Goal: Information Seeking & Learning: Compare options

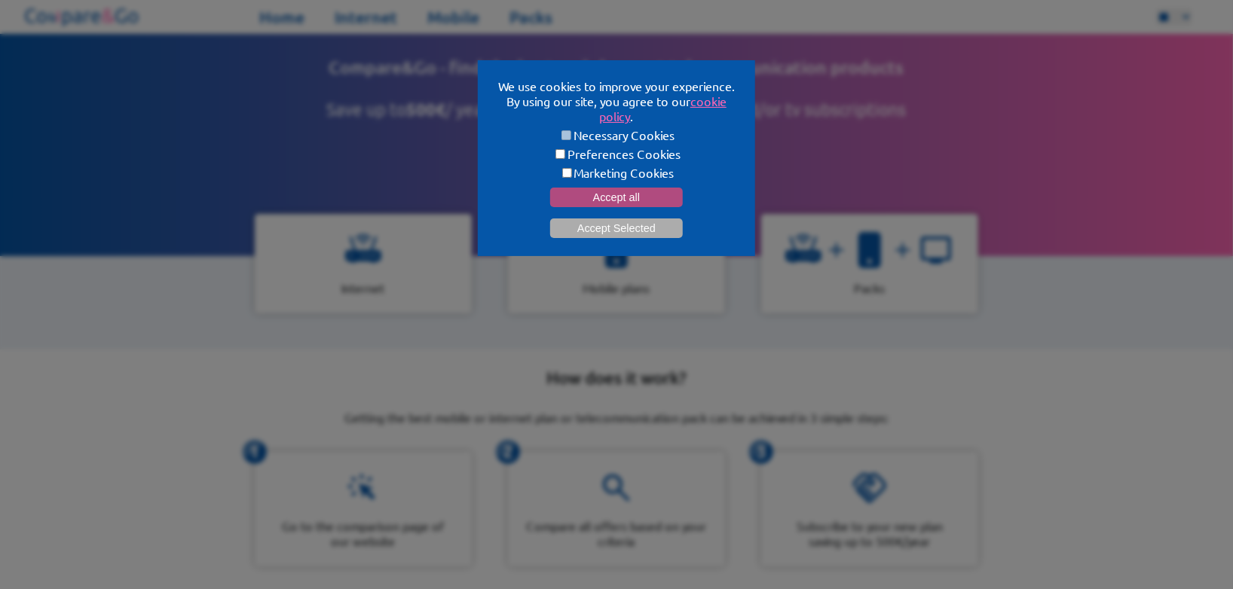
click at [604, 194] on button "Accept all" at bounding box center [616, 198] width 133 height 20
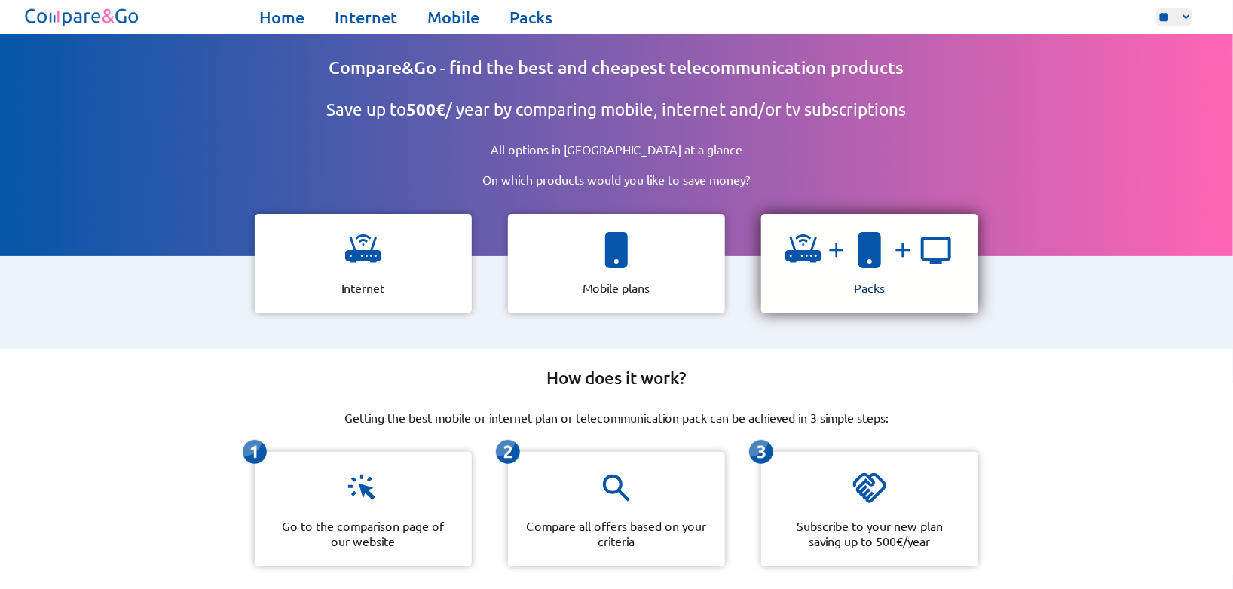
click at [893, 280] on div "Packs" at bounding box center [869, 263] width 217 height 99
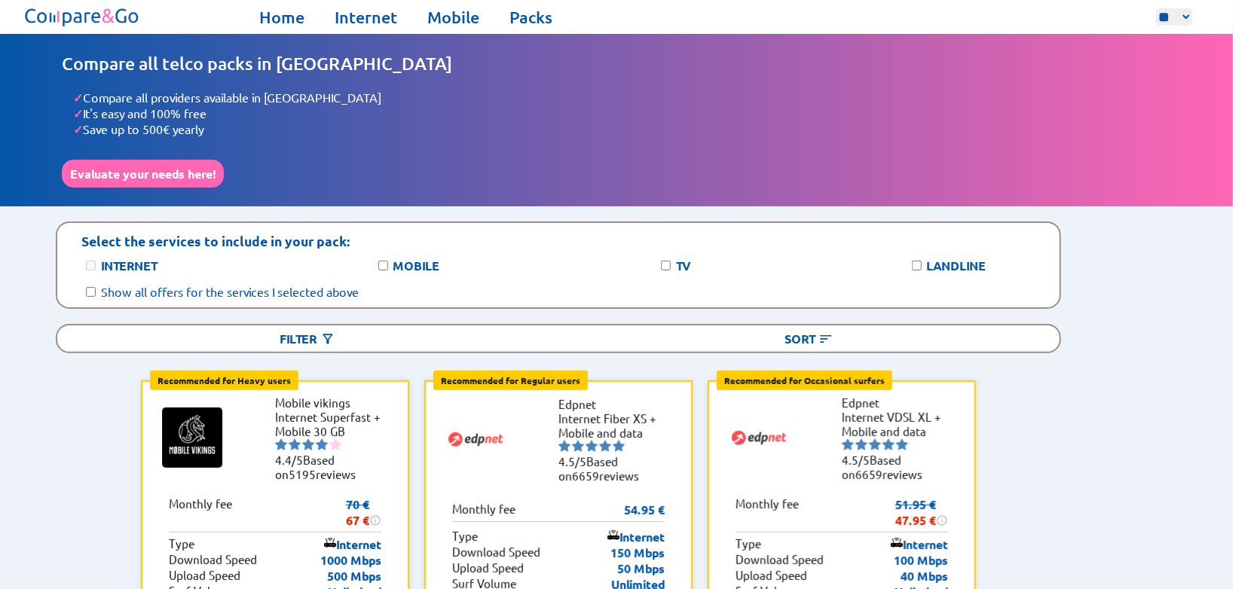
click at [130, 259] on label "Internet" at bounding box center [129, 266] width 56 height 16
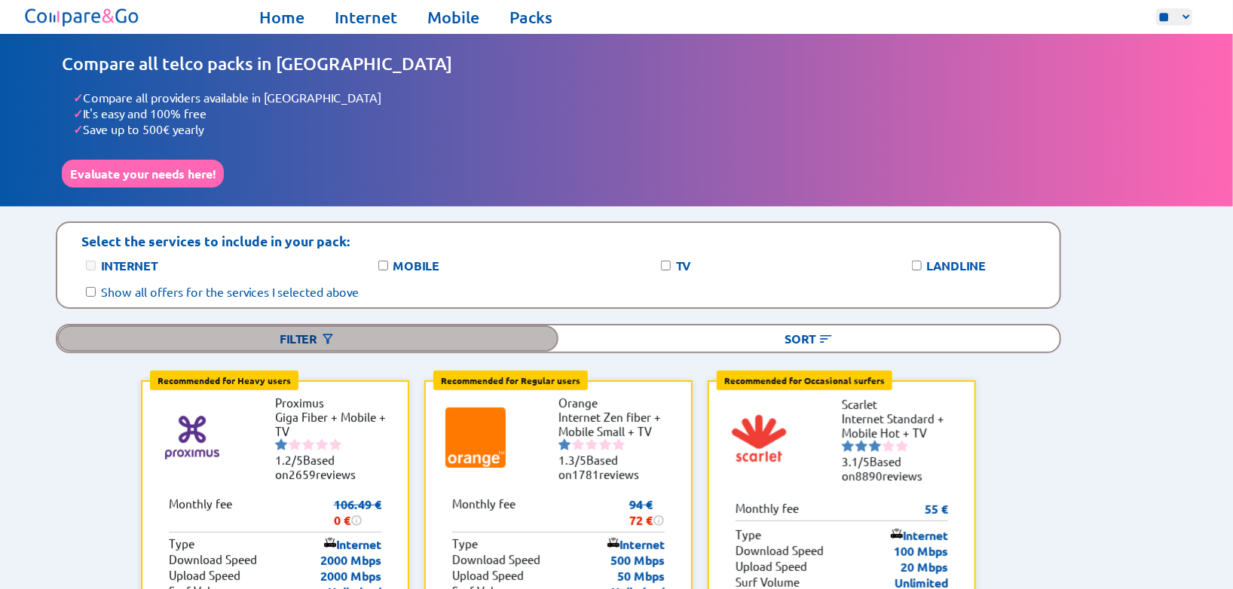
click at [451, 325] on div "Filter" at bounding box center [307, 338] width 501 height 26
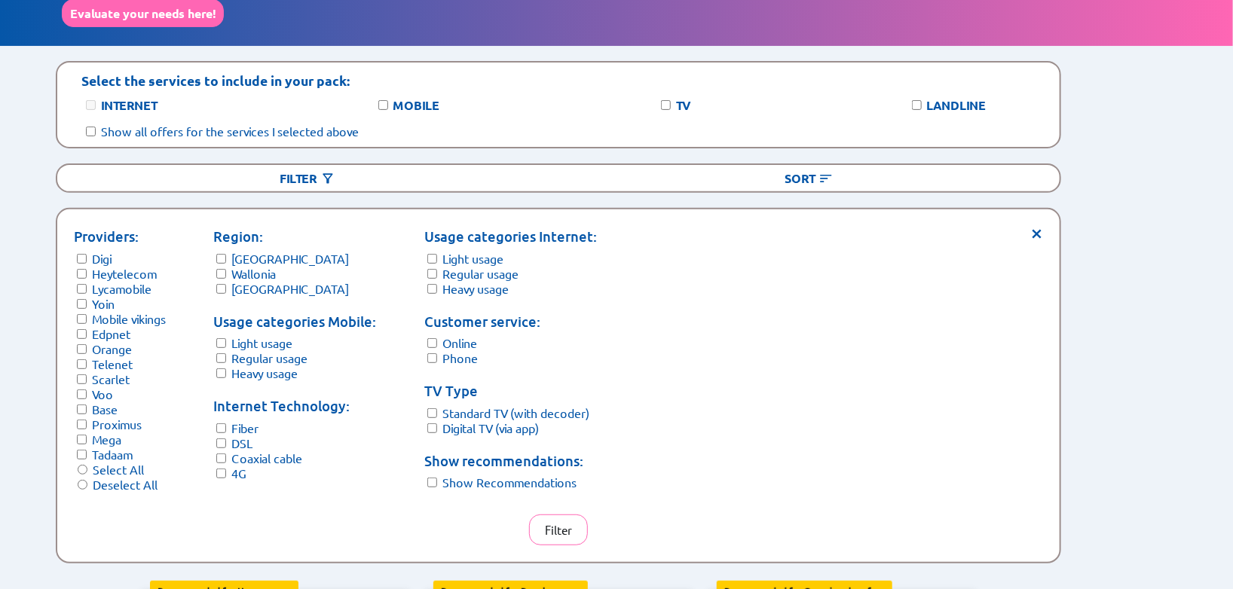
scroll to position [161, 0]
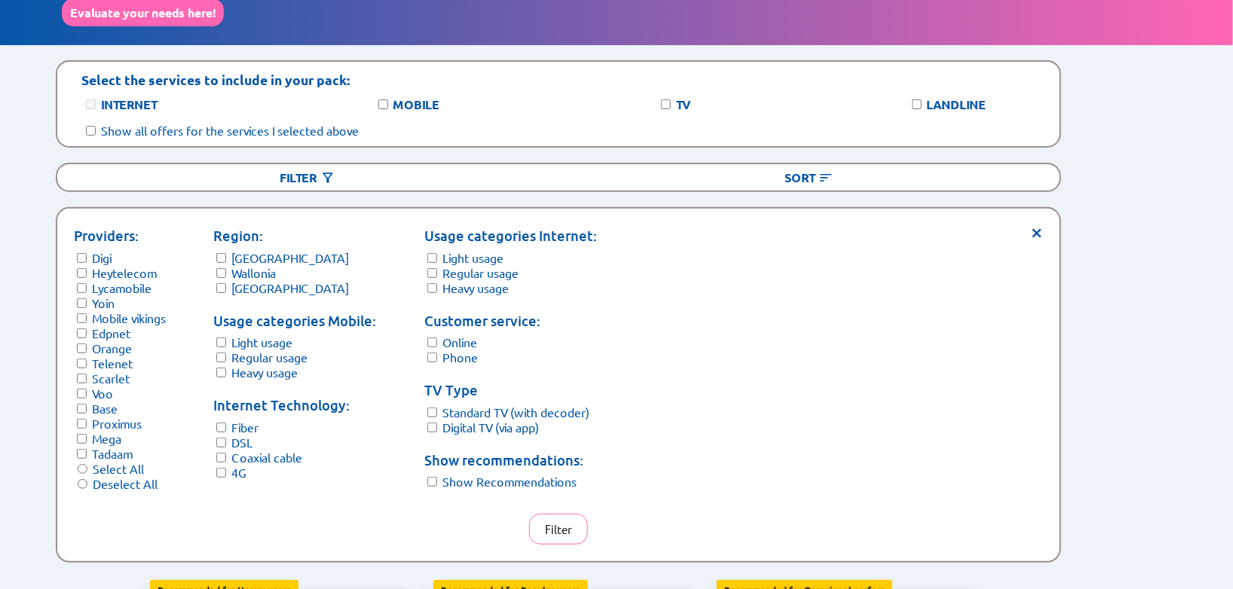
click at [252, 265] on label "Wallonia" at bounding box center [253, 272] width 44 height 15
click at [253, 280] on label "Brussels" at bounding box center [290, 287] width 118 height 15
click at [277, 335] on label "Light usage" at bounding box center [261, 342] width 61 height 15
click at [271, 365] on label "Heavy usage" at bounding box center [264, 372] width 66 height 15
click at [489, 250] on label "Light usage" at bounding box center [472, 257] width 61 height 15
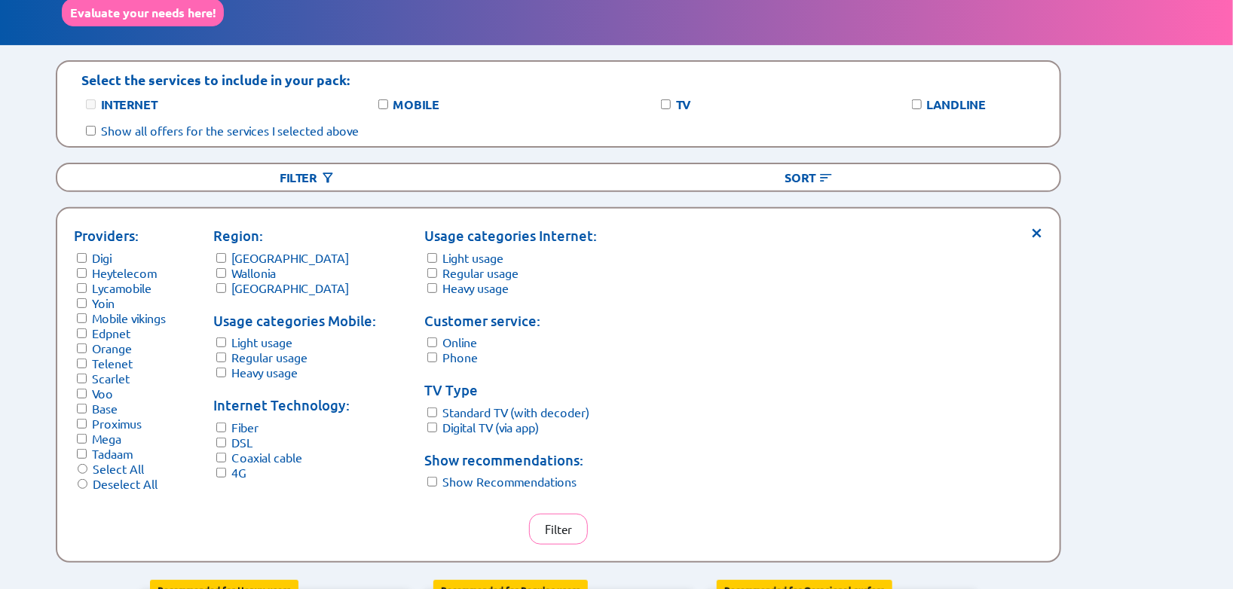
click at [460, 280] on label "Heavy usage" at bounding box center [475, 287] width 66 height 15
click at [564, 521] on button "Filter" at bounding box center [558, 529] width 59 height 31
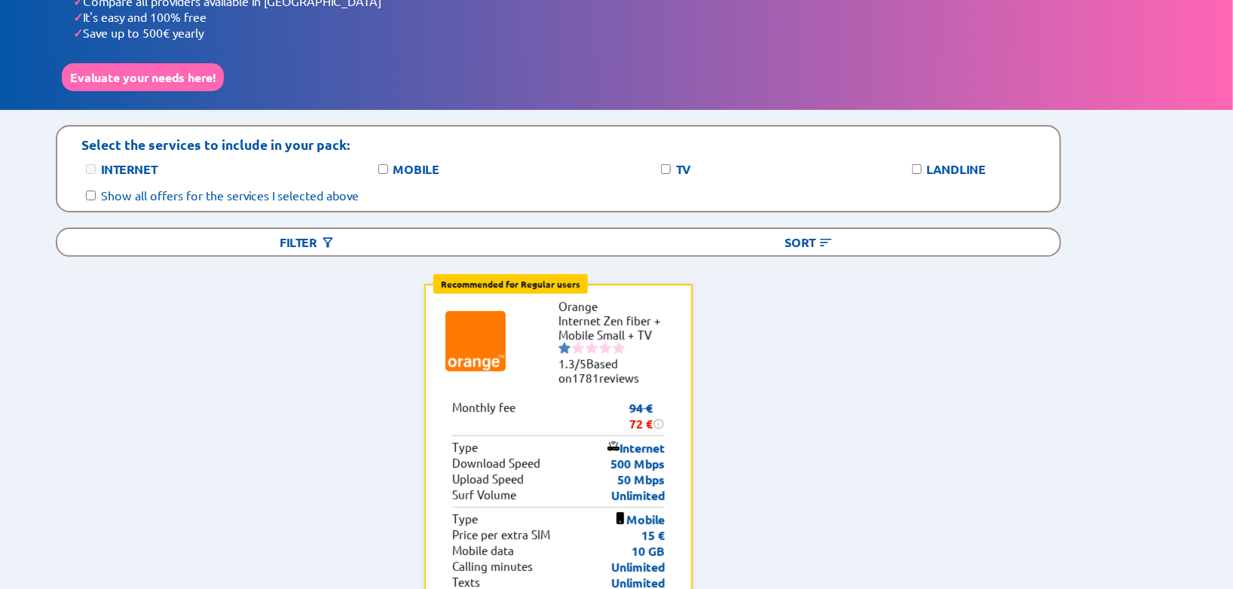
scroll to position [0, 0]
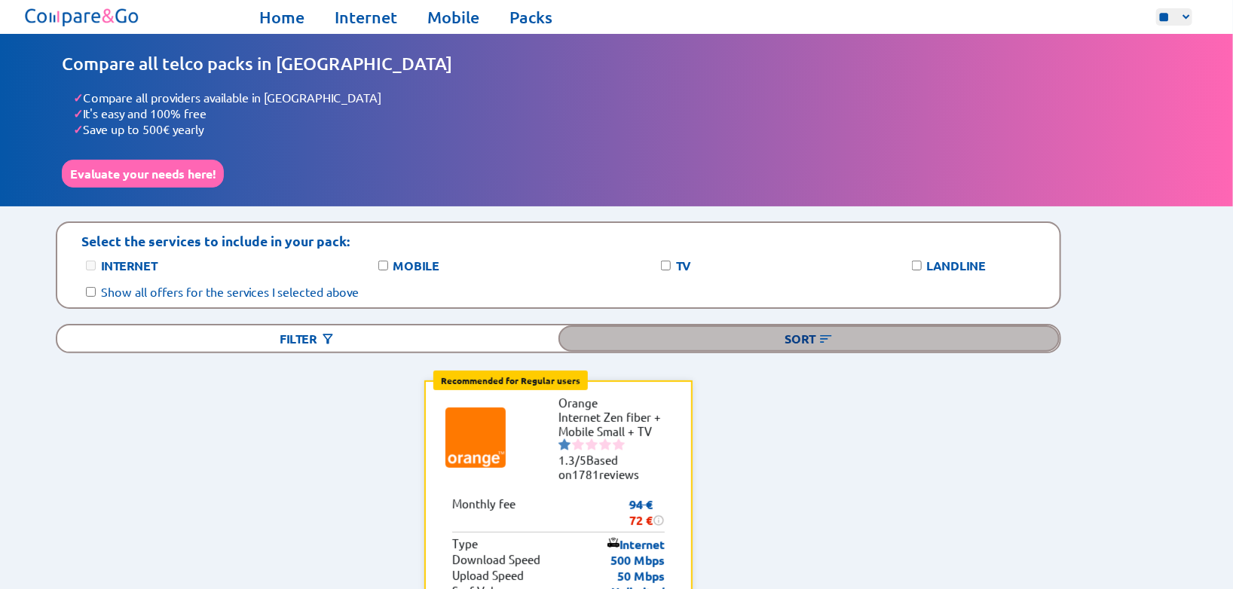
click at [814, 336] on div "Sort" at bounding box center [808, 338] width 501 height 26
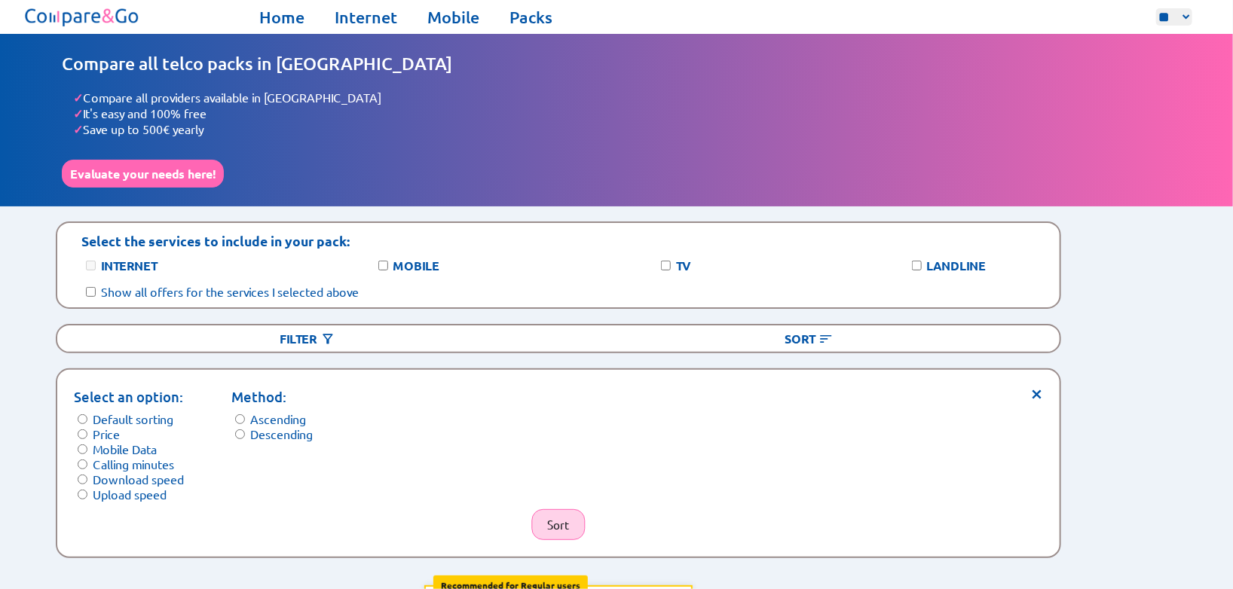
click at [561, 509] on button "Sort" at bounding box center [557, 524] width 53 height 31
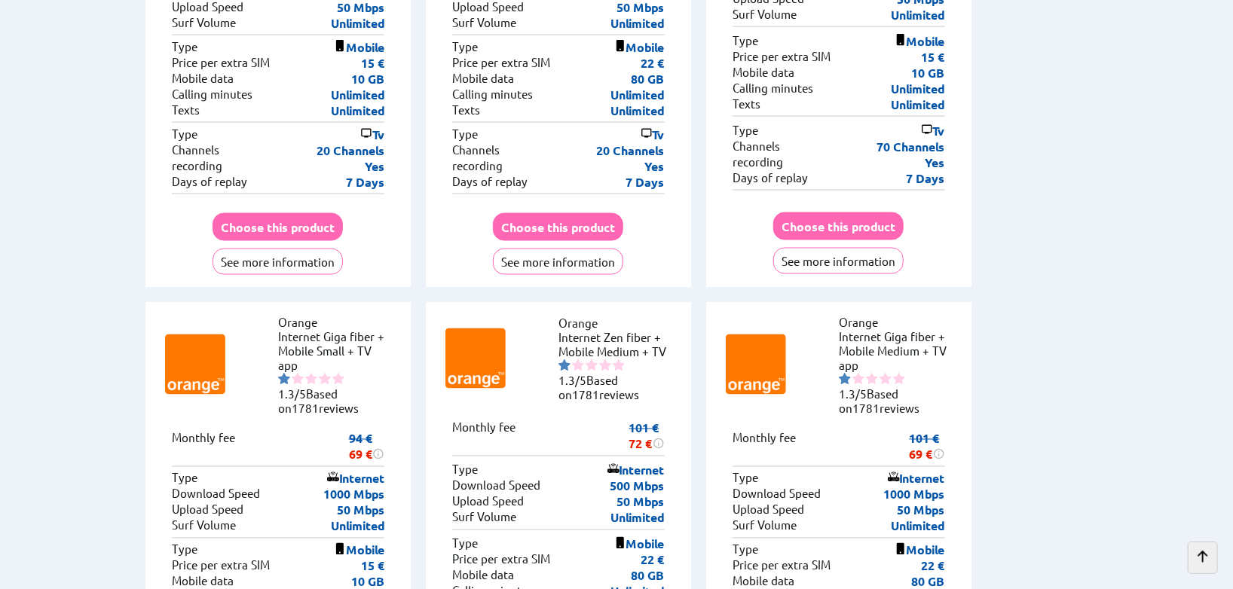
scroll to position [1075, 0]
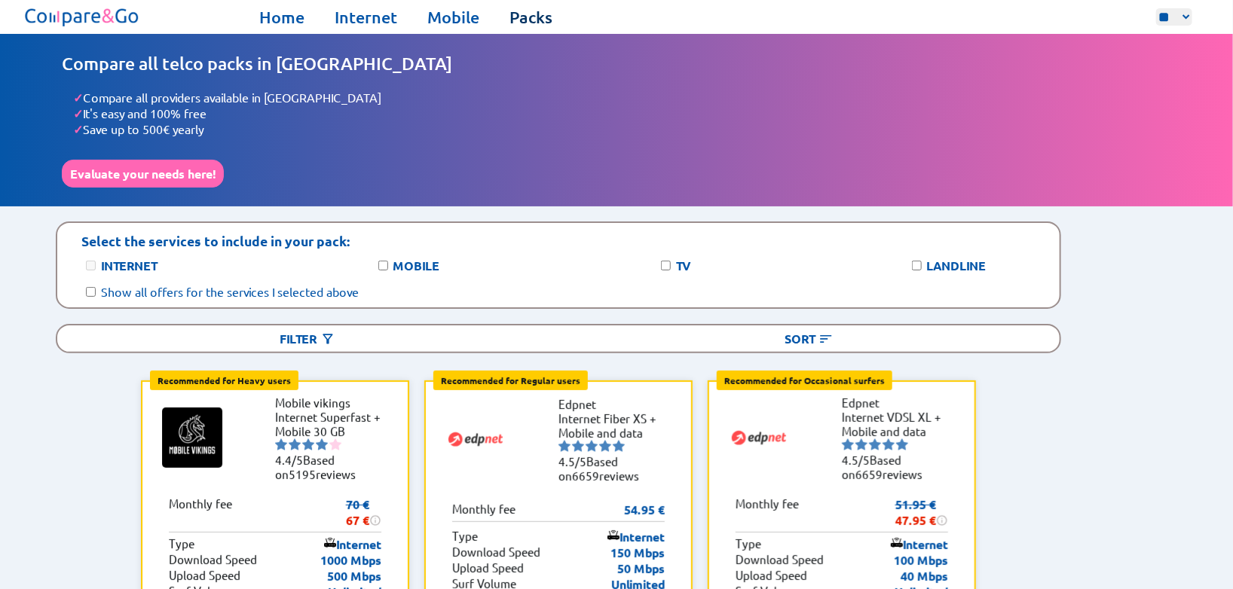
click at [536, 12] on link "Packs" at bounding box center [530, 17] width 43 height 21
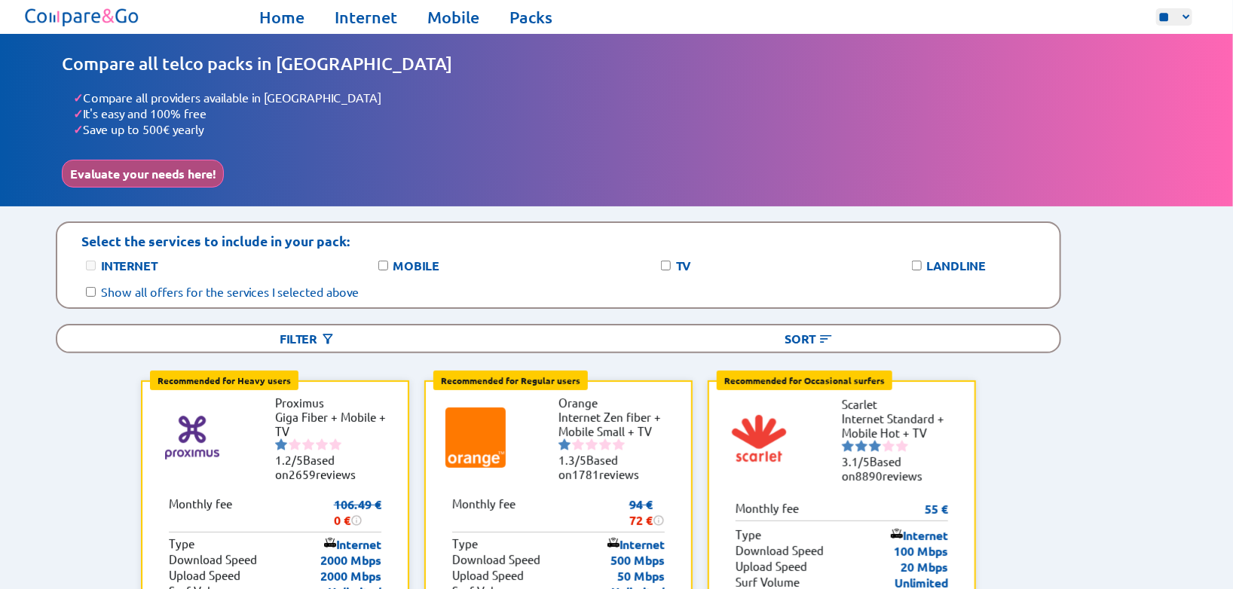
click at [190, 175] on button "Evaluate your needs here!" at bounding box center [143, 174] width 162 height 28
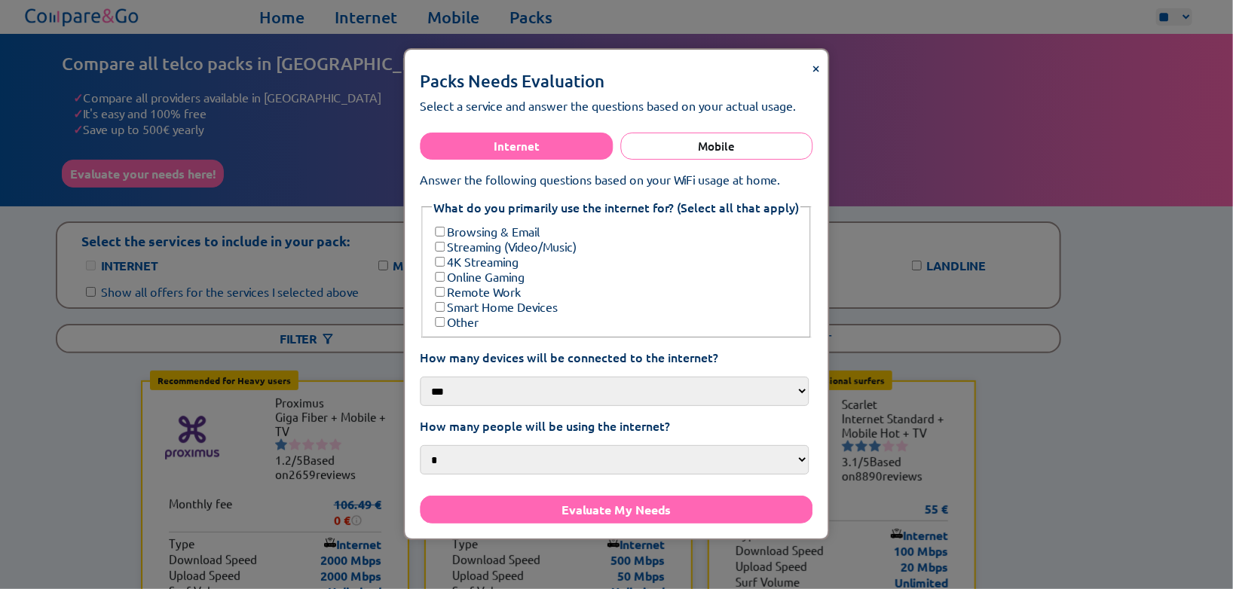
click at [511, 269] on label "Online Gaming" at bounding box center [478, 276] width 93 height 15
click at [498, 286] on label "Remote Work" at bounding box center [476, 291] width 89 height 15
click at [597, 380] on select "*** *** **** ***" at bounding box center [614, 392] width 389 height 30
select select "***"
click at [422, 377] on select "*** *** **** ***" at bounding box center [614, 392] width 389 height 30
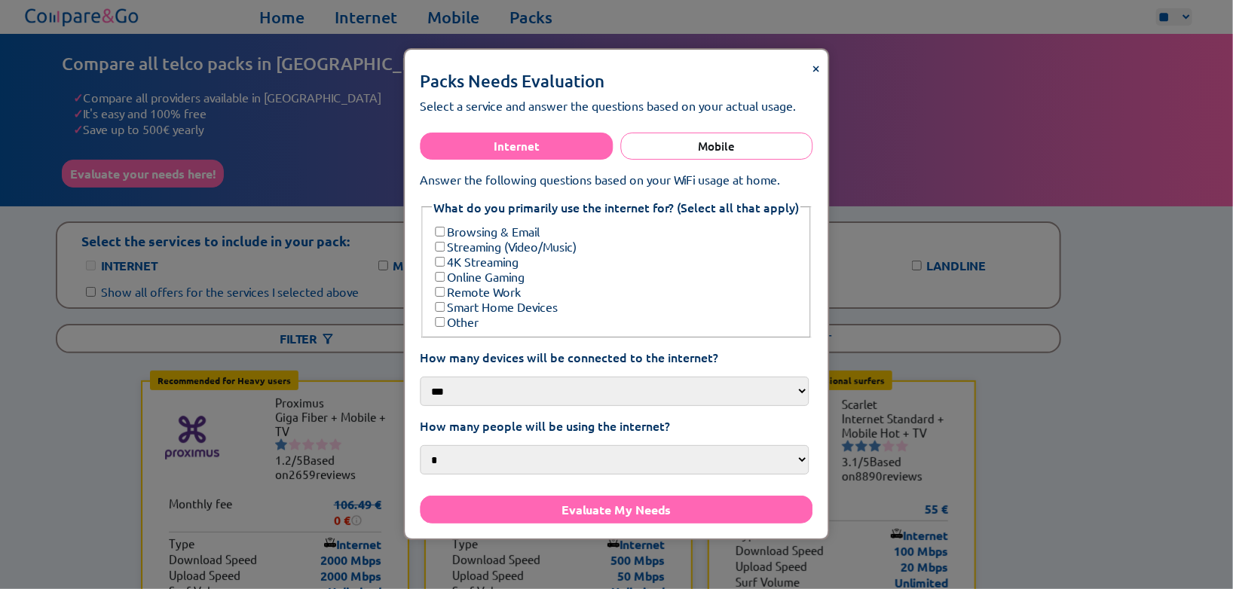
click at [698, 445] on select "* * * *** **" at bounding box center [614, 460] width 389 height 30
select select "*"
click at [422, 445] on select "* * * *** **" at bounding box center [614, 460] width 389 height 30
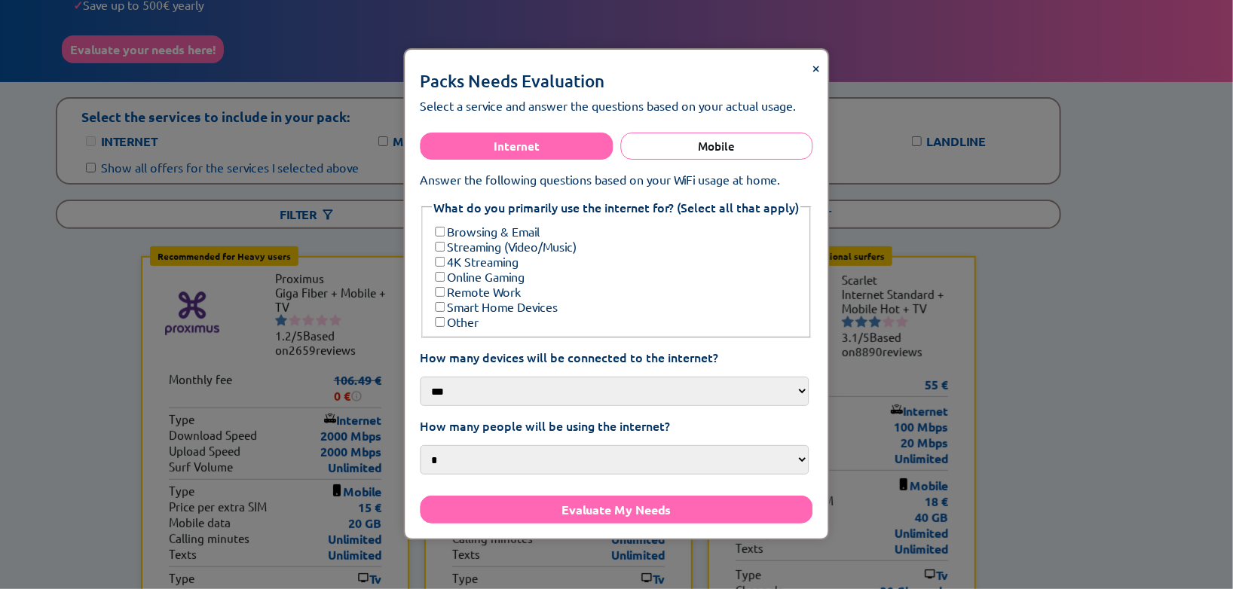
scroll to position [126, 0]
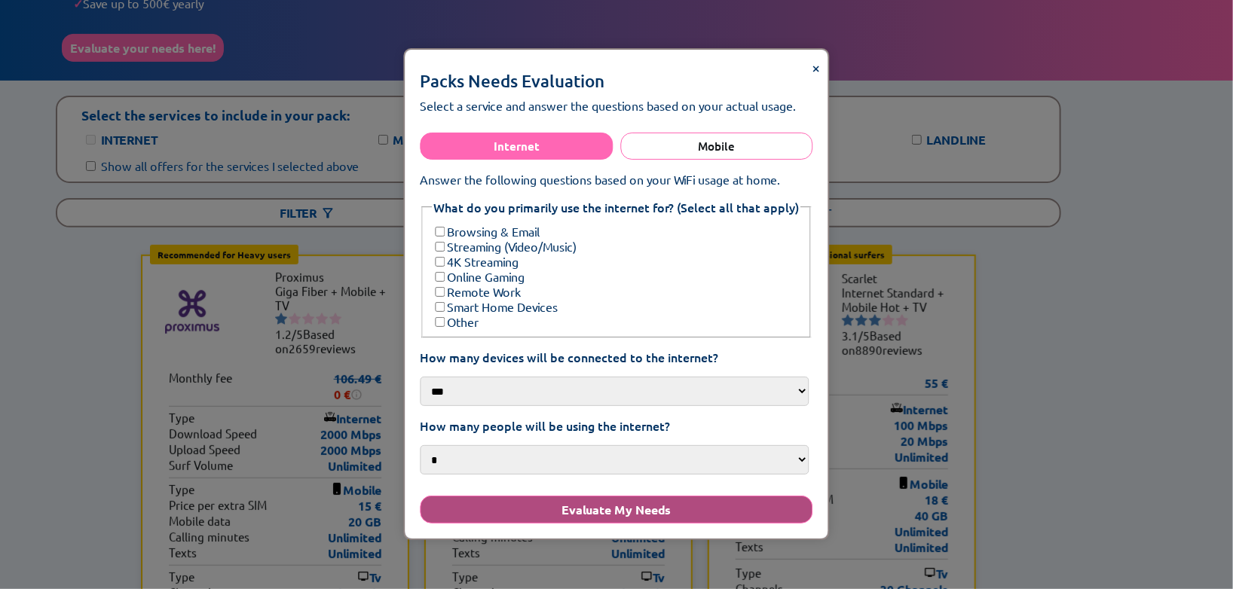
click at [679, 502] on button "Evaluate My Needs" at bounding box center [616, 510] width 393 height 28
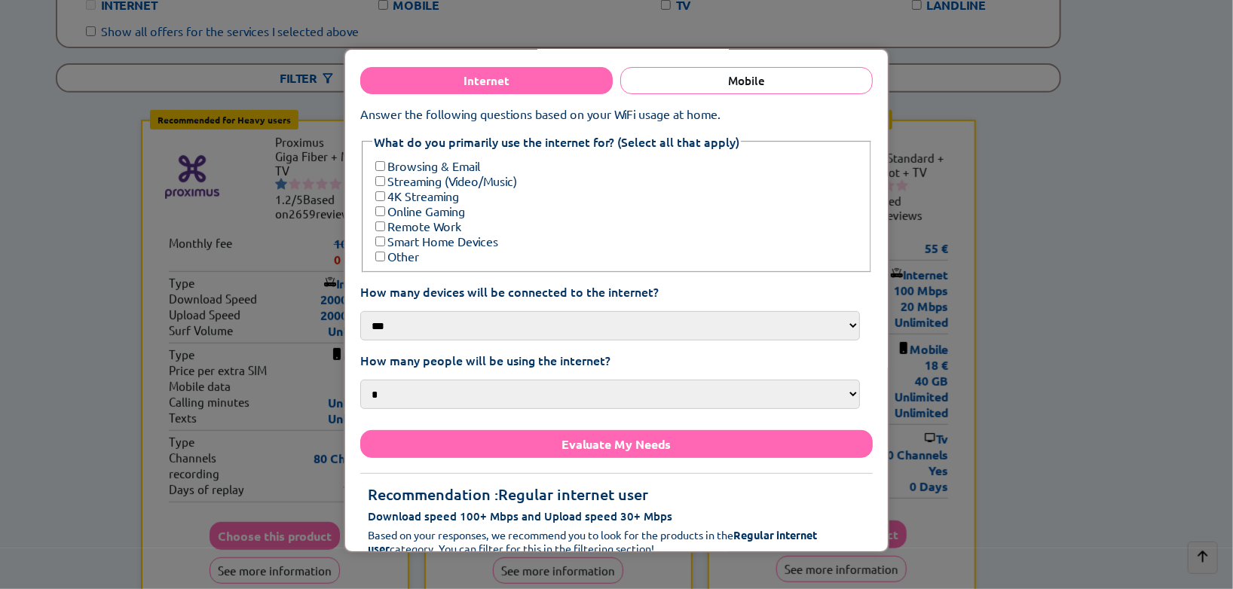
scroll to position [261, 0]
click at [448, 158] on label "Browsing & Email" at bounding box center [426, 165] width 108 height 15
click at [424, 234] on label "Smart Home Devices" at bounding box center [435, 241] width 126 height 15
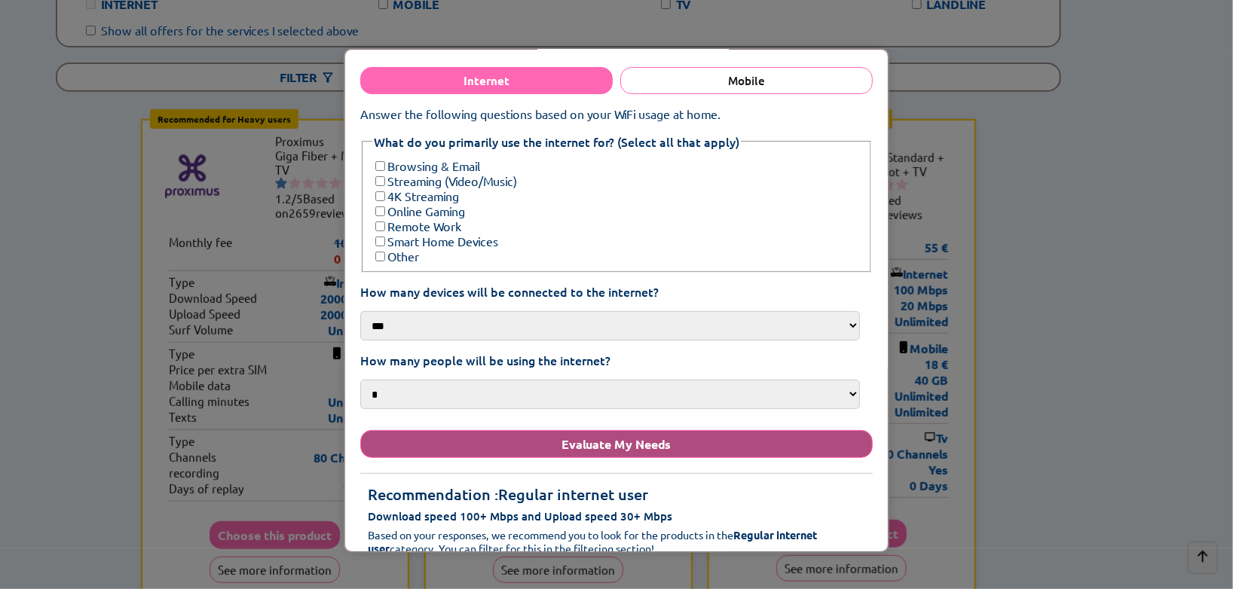
click at [500, 430] on button "Evaluate My Needs" at bounding box center [616, 444] width 512 height 28
click at [583, 430] on button "Evaluate My Needs" at bounding box center [616, 444] width 512 height 28
click at [594, 430] on button "Evaluate My Needs" at bounding box center [616, 444] width 512 height 28
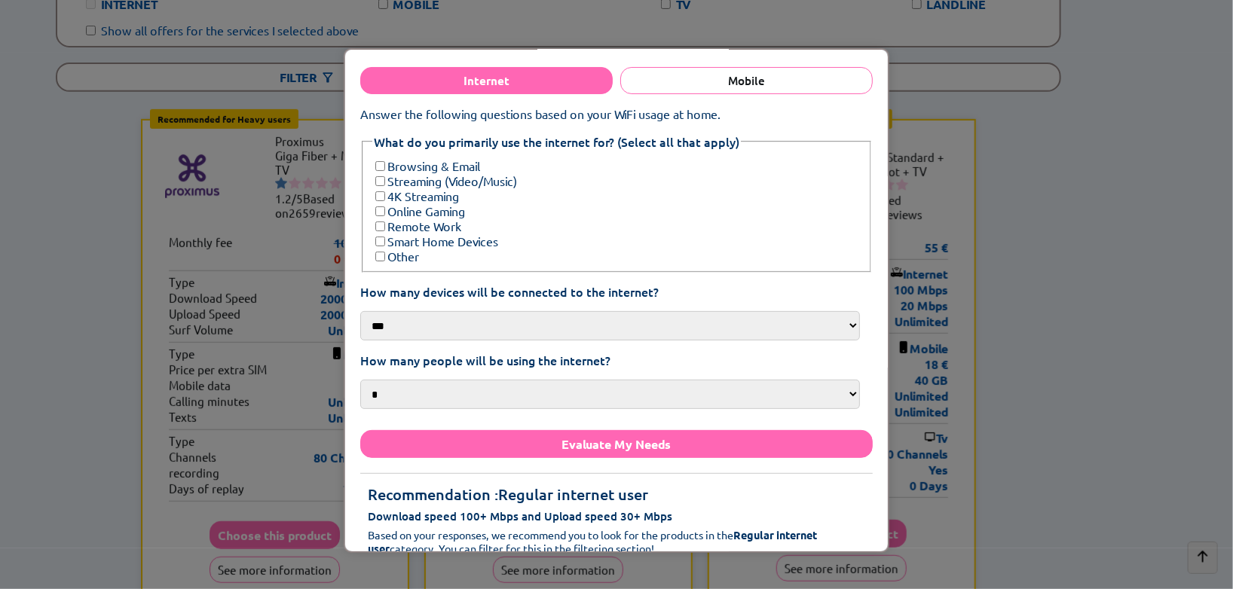
click at [1096, 359] on div "× Packs Needs Evaluation Select a service and answer the questions based on you…" at bounding box center [616, 294] width 1233 height 589
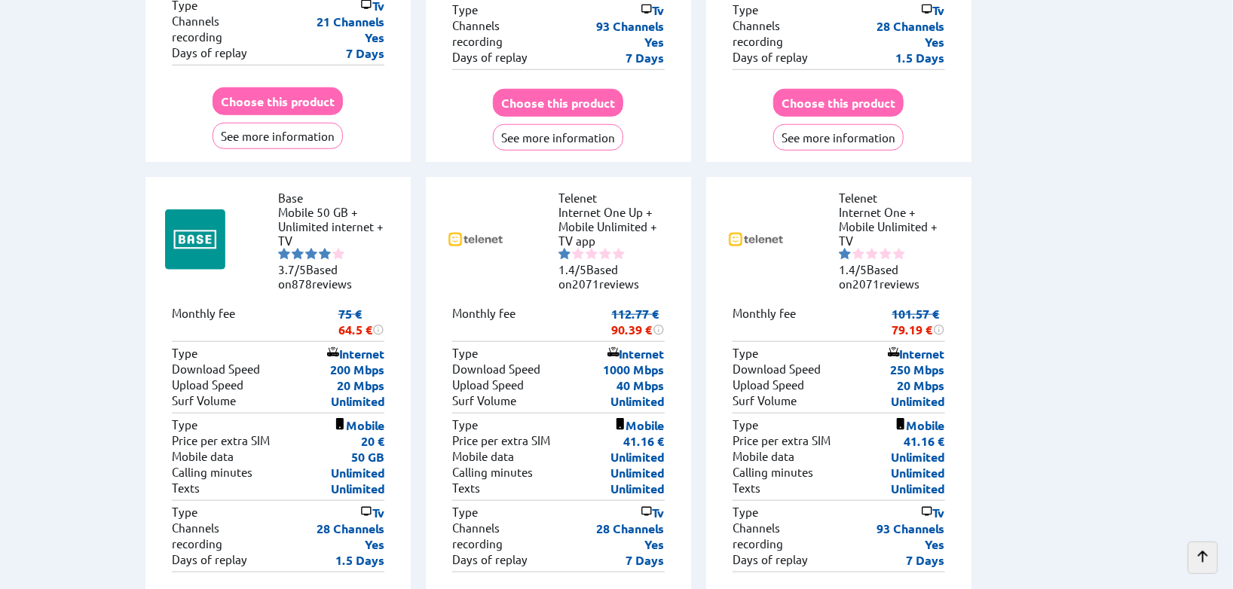
scroll to position [6170, 0]
